Goal: Task Accomplishment & Management: Use online tool/utility

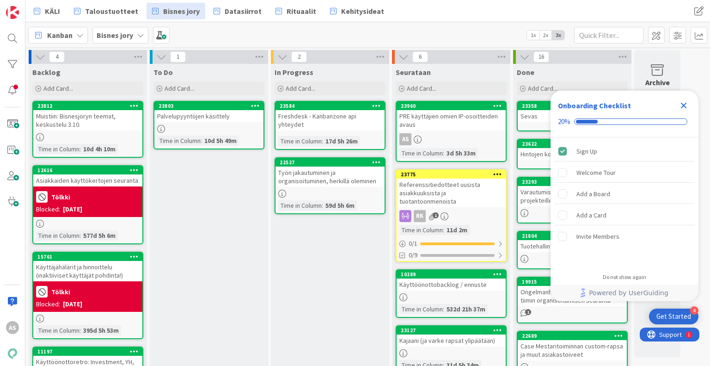
click at [263, 203] on div "To Do Add Card... 23803 Palvelupyyntöjen käsittely Time in [GEOGRAPHIC_DATA] : …" at bounding box center [209, 368] width 118 height 608
click at [190, 101] on div "23803 Palvelupyyntöjen käsittely Time in [GEOGRAPHIC_DATA] : 10d 5h 49m" at bounding box center [209, 125] width 111 height 49
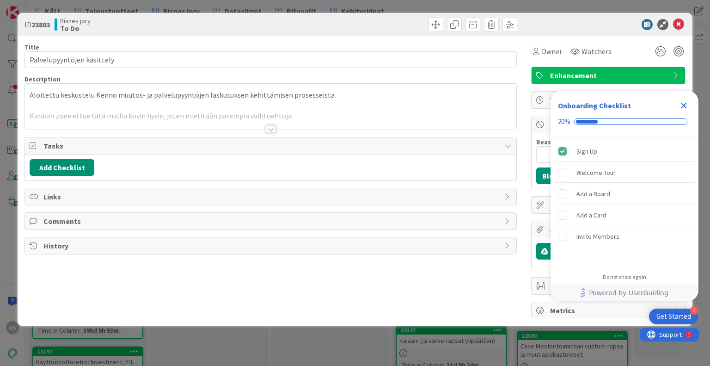
click at [267, 126] on div at bounding box center [271, 128] width 10 height 7
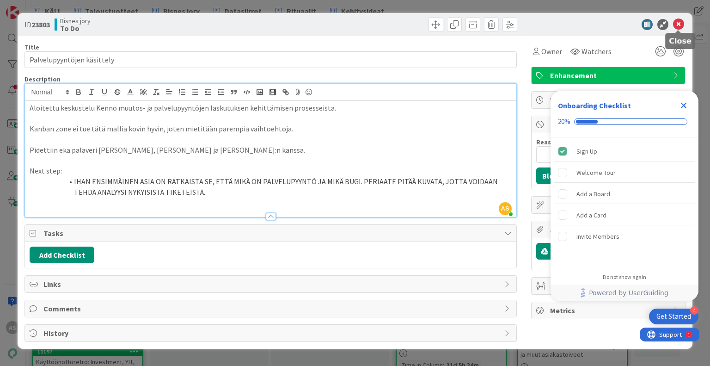
click at [678, 22] on icon at bounding box center [678, 24] width 11 height 11
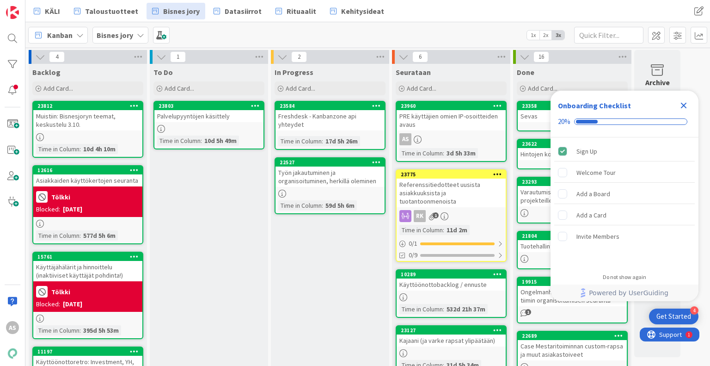
click at [683, 105] on icon "Close Checklist" at bounding box center [684, 106] width 6 height 6
